Goal: Communication & Community: Answer question/provide support

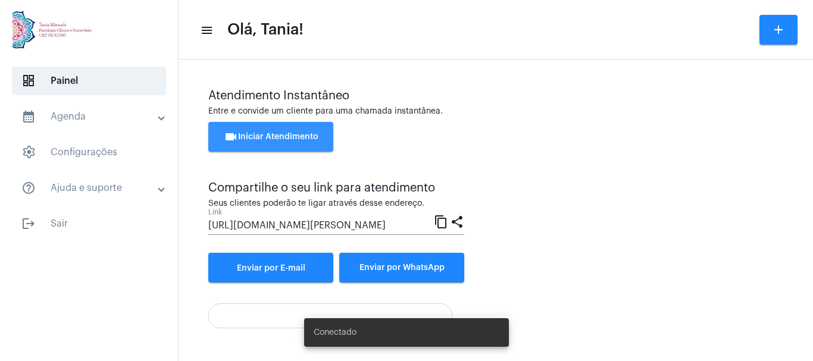
click at [262, 132] on button "videocam Iniciar Atendimento" at bounding box center [270, 137] width 125 height 30
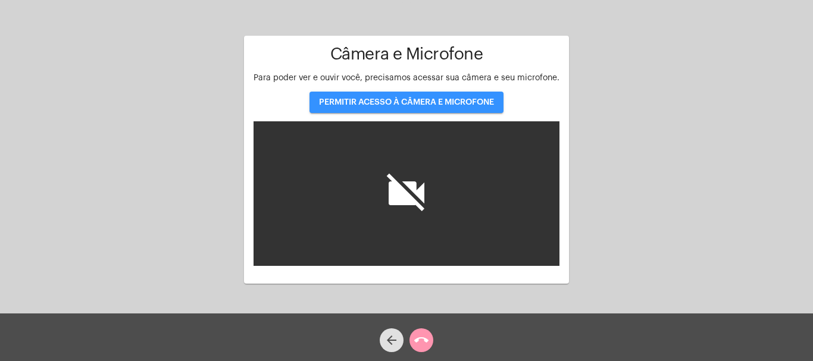
click at [411, 102] on span "PERMITIR ACESSO À CÂMERA E MICROFONE" at bounding box center [406, 102] width 175 height 8
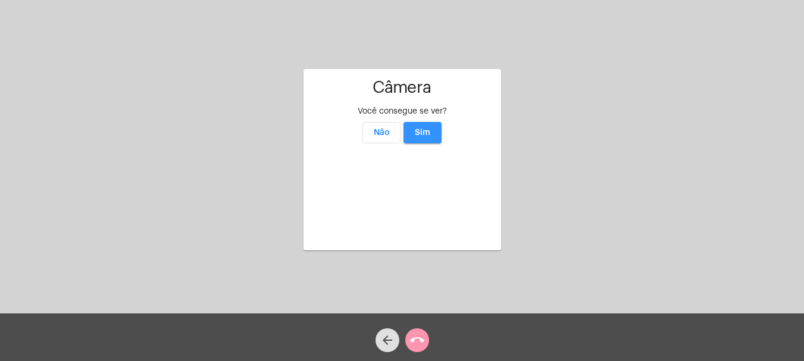
click at [431, 122] on button "Sim" at bounding box center [422, 132] width 38 height 21
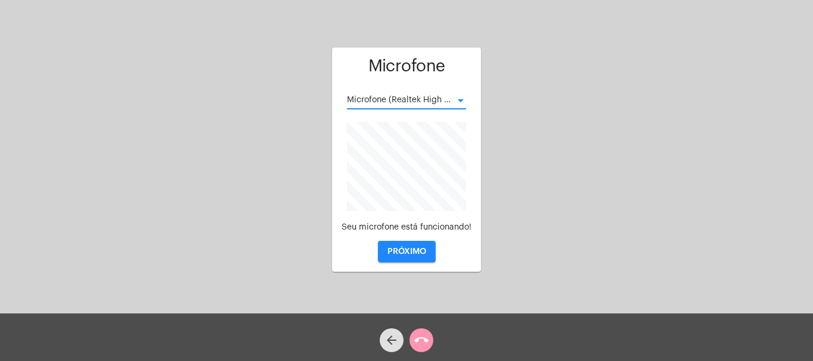
click at [459, 102] on div at bounding box center [460, 101] width 11 height 10
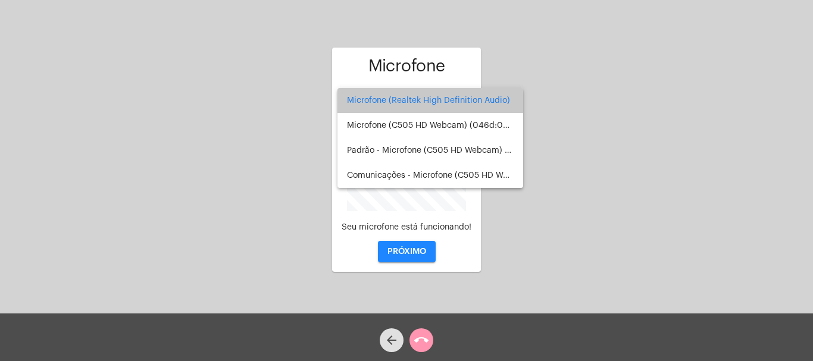
click at [459, 102] on span "Microfone (Realtek High Definition Audio)" at bounding box center [430, 100] width 167 height 25
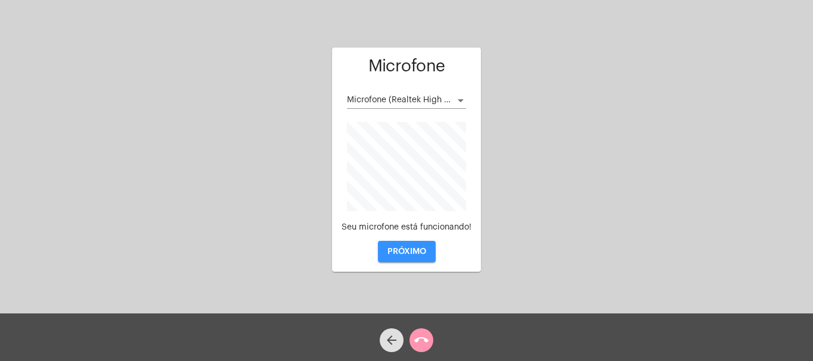
click at [402, 245] on button "PRÓXIMO" at bounding box center [407, 251] width 58 height 21
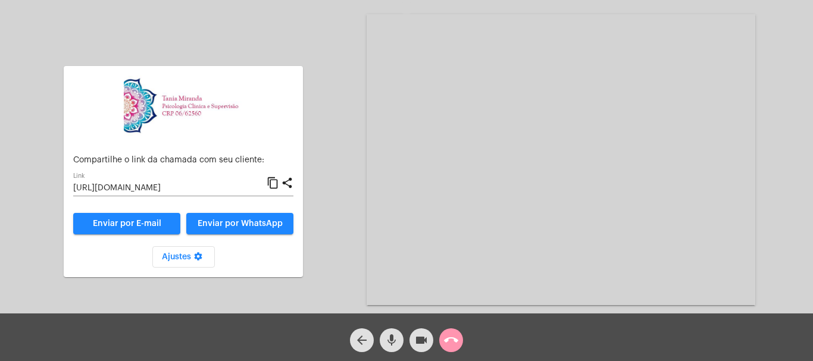
click at [452, 340] on mat-icon "call_end" at bounding box center [451, 340] width 14 height 14
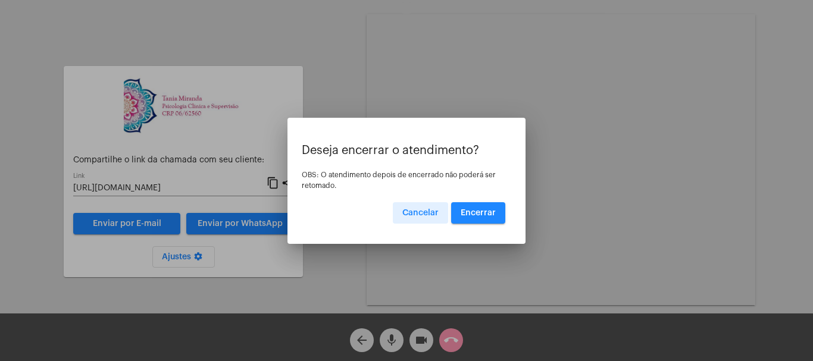
click at [475, 214] on span "Encerrar" at bounding box center [478, 213] width 35 height 8
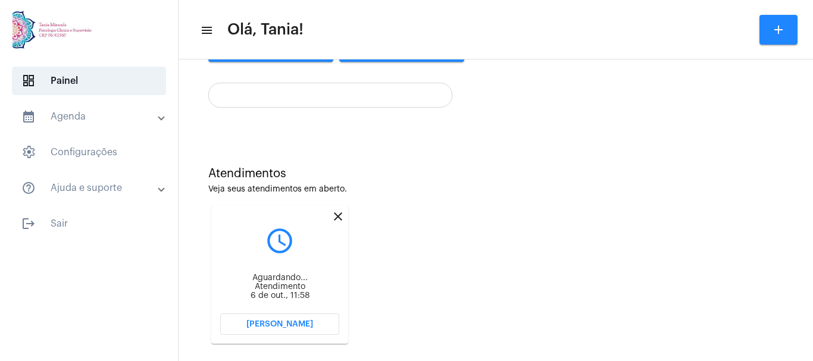
scroll to position [236, 0]
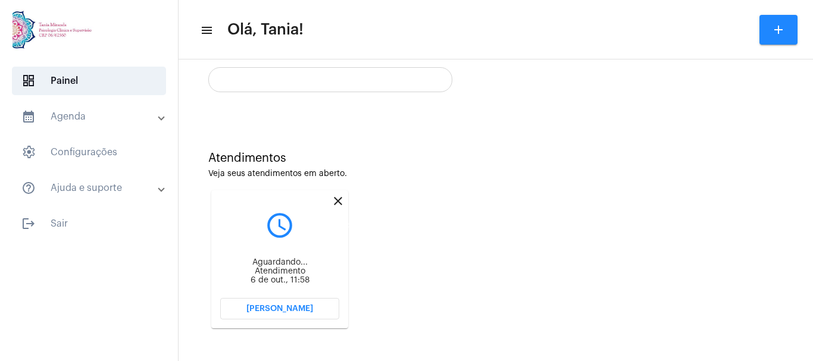
click at [339, 204] on mat-icon "close" at bounding box center [338, 201] width 14 height 14
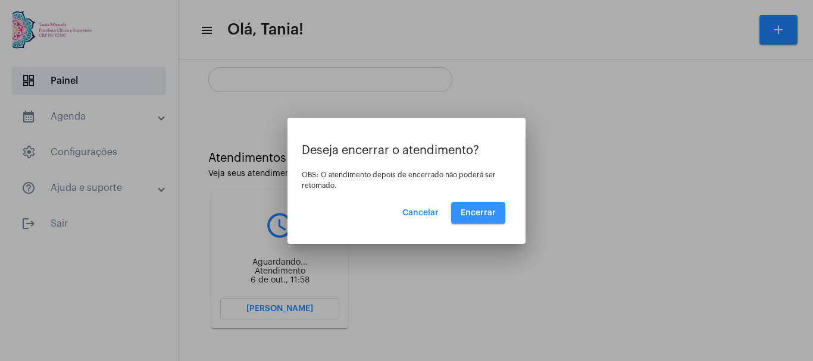
click at [477, 214] on span "Encerrar" at bounding box center [478, 213] width 35 height 8
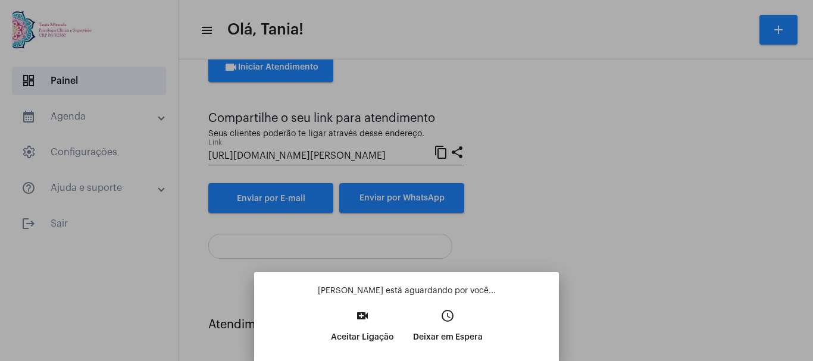
scroll to position [70, 0]
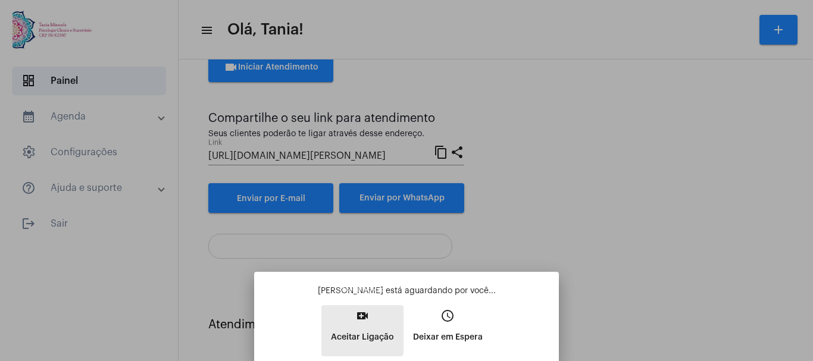
click at [362, 319] on mat-icon "video_call" at bounding box center [362, 316] width 14 height 14
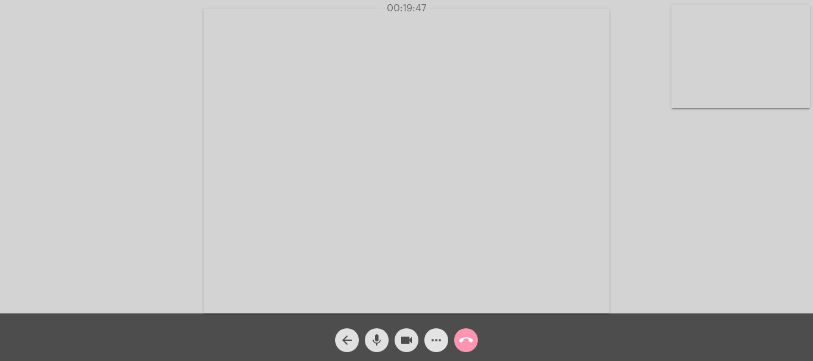
click at [434, 342] on mat-icon "more_horiz" at bounding box center [436, 340] width 14 height 14
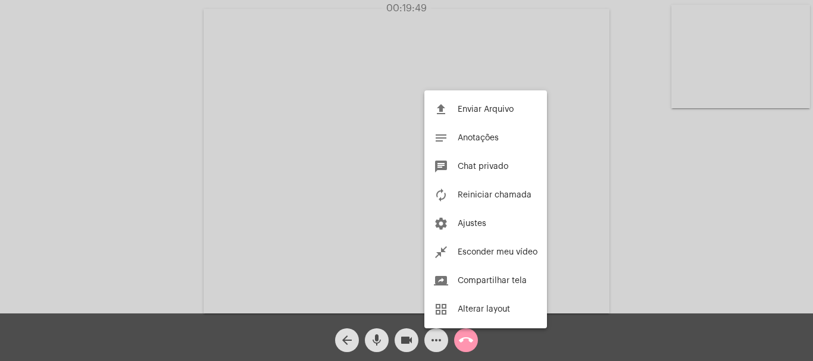
click at [675, 226] on div at bounding box center [406, 180] width 813 height 361
